Goal: Find specific page/section: Find specific page/section

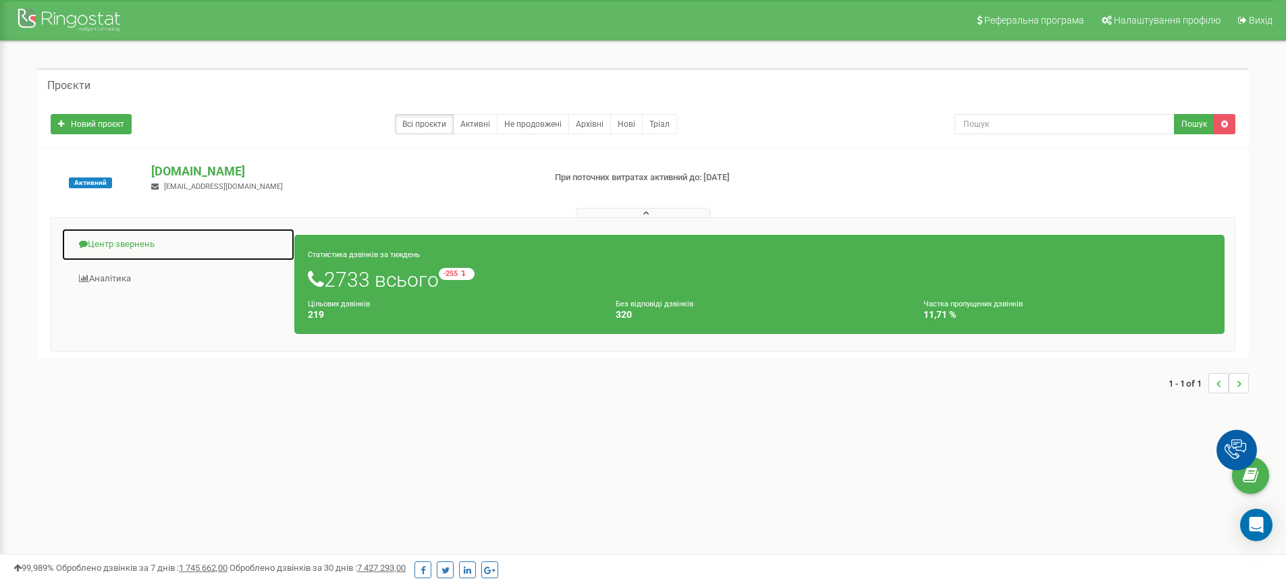
click at [143, 240] on link "Центр звернень" at bounding box center [178, 244] width 234 height 33
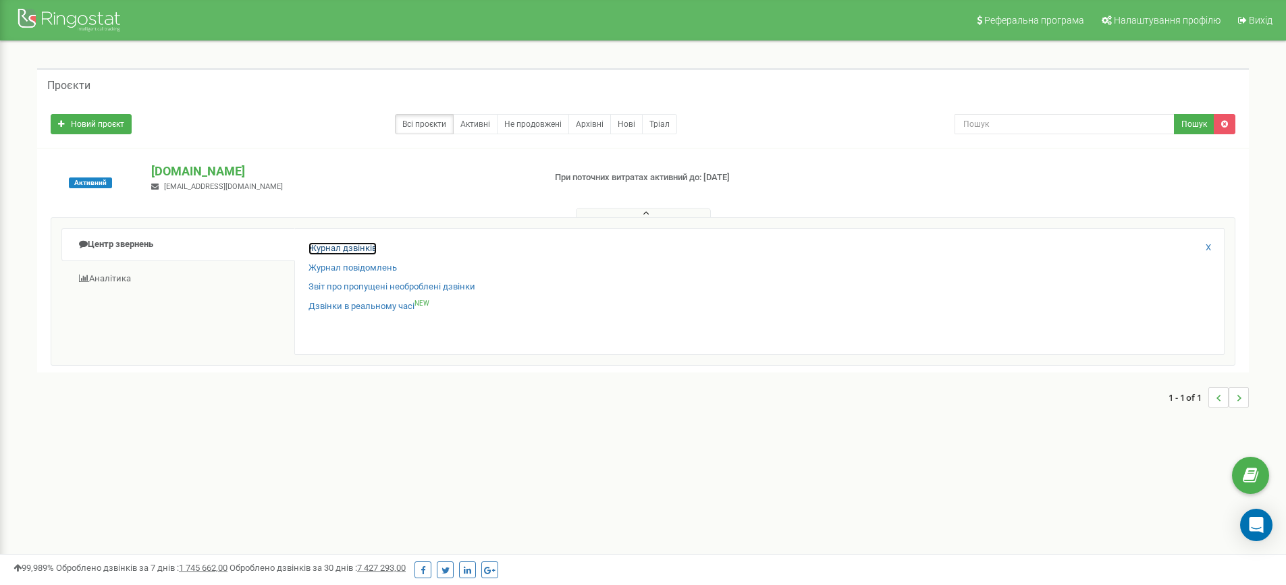
click at [331, 246] on link "Журнал дзвінків" at bounding box center [342, 248] width 68 height 13
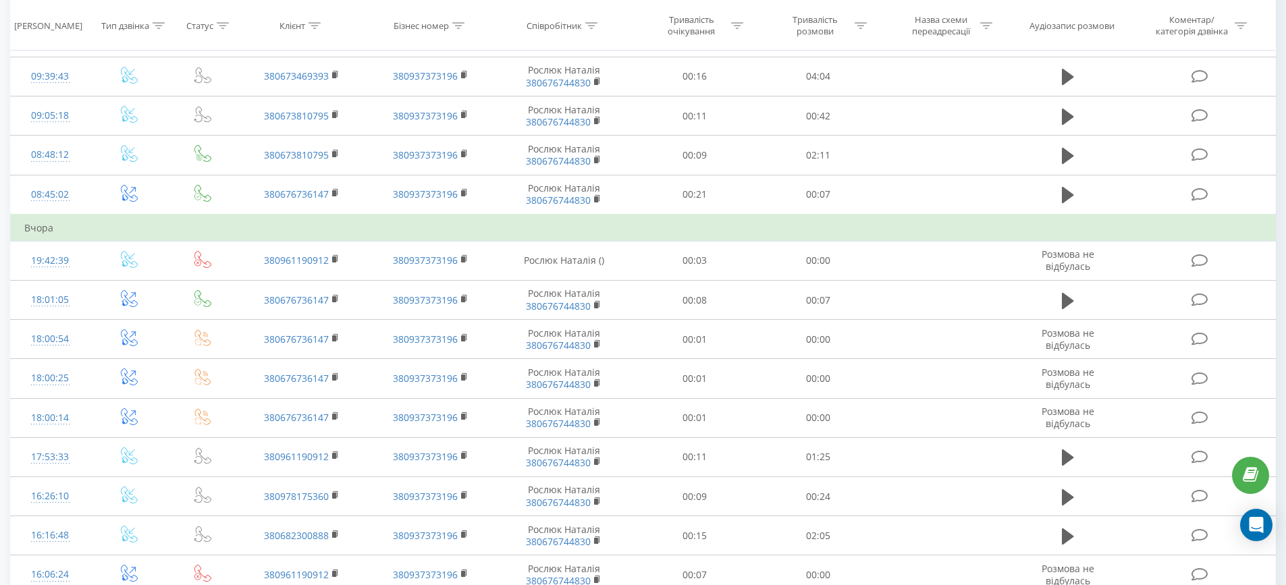
scroll to position [264, 0]
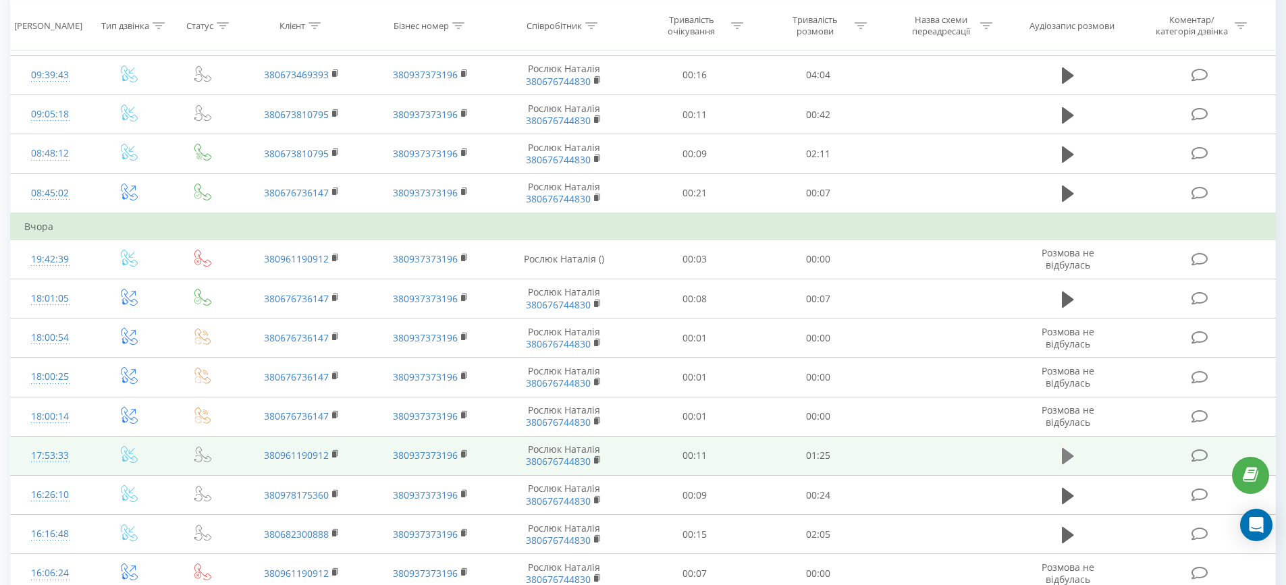
click at [1071, 455] on icon at bounding box center [1068, 456] width 12 height 16
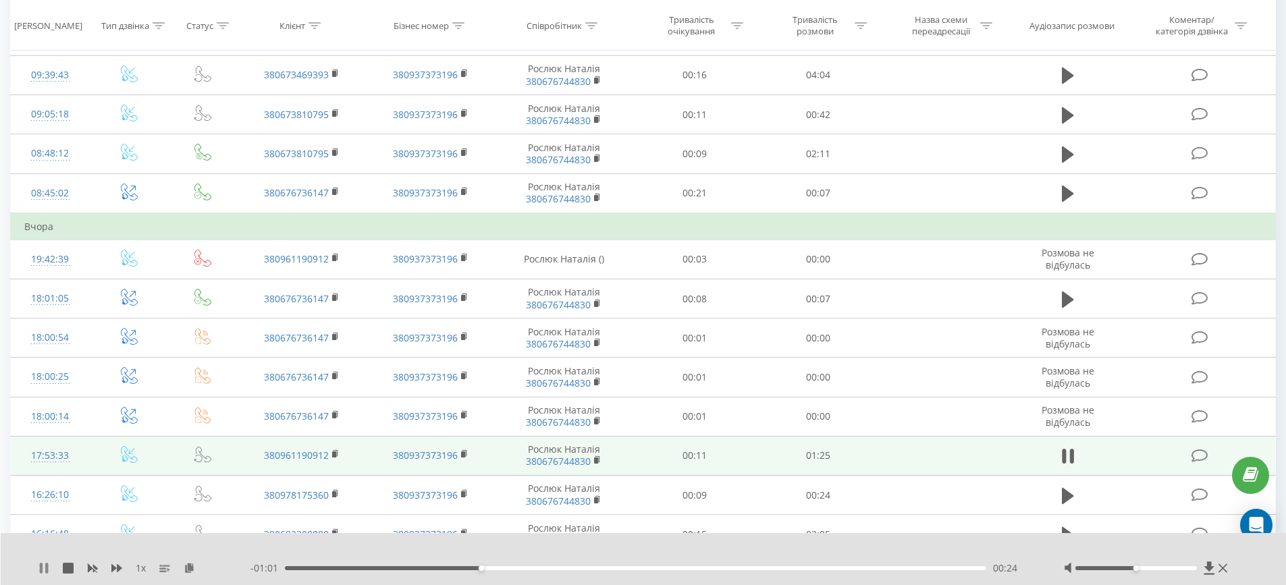
click at [43, 572] on icon at bounding box center [41, 568] width 3 height 11
